Goal: Find specific page/section: Find specific page/section

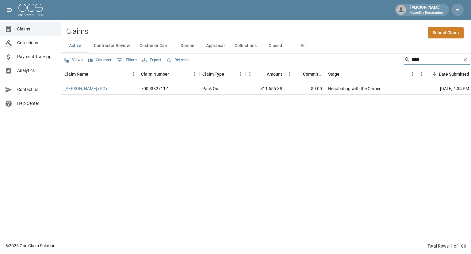
drag, startPoint x: 424, startPoint y: 58, endPoint x: 366, endPoint y: 67, distance: 58.4
click at [366, 67] on div "Views Columns 0 Filters Export Refresh **** Claim Name Claim Number Claim Type …" at bounding box center [266, 153] width 410 height 200
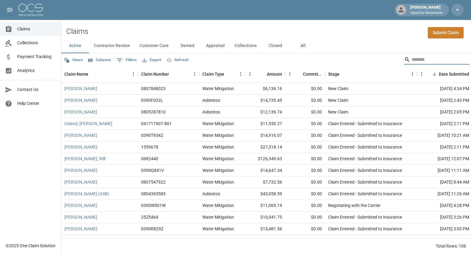
click at [34, 72] on span "Analytics" at bounding box center [36, 70] width 39 height 6
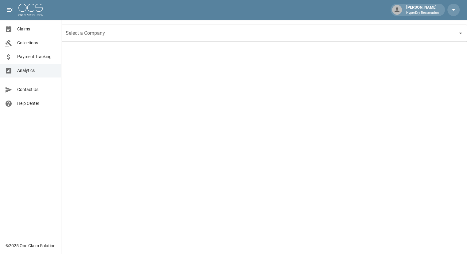
click at [50, 54] on span "Payment Tracking" at bounding box center [36, 56] width 39 height 6
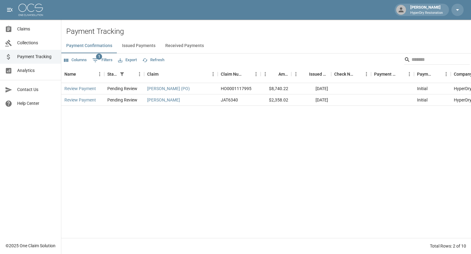
click at [175, 43] on button "Received Payments" at bounding box center [185, 45] width 48 height 15
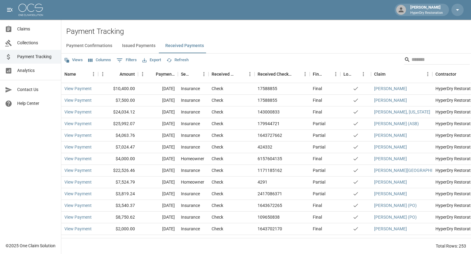
click at [25, 31] on span "Claims" at bounding box center [36, 29] width 39 height 6
